Goal: Navigation & Orientation: Understand site structure

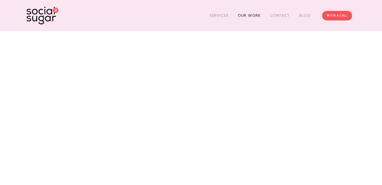
click at [247, 16] on link "Our Work" at bounding box center [249, 15] width 23 height 8
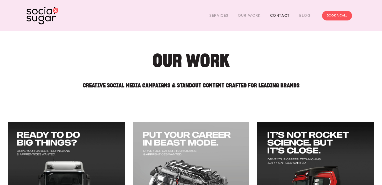
click at [283, 15] on link "Contact" at bounding box center [280, 15] width 20 height 8
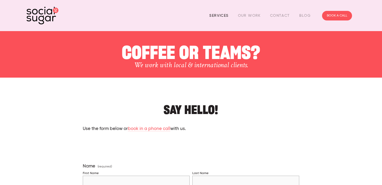
click at [218, 16] on link "Services" at bounding box center [218, 15] width 19 height 8
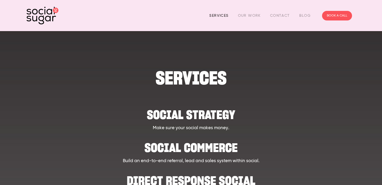
click at [220, 19] on link "Services" at bounding box center [218, 15] width 19 height 8
click at [44, 16] on img at bounding box center [43, 16] width 32 height 18
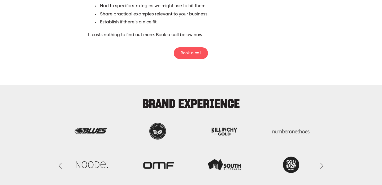
scroll to position [1206, 0]
